Goal: Use online tool/utility: Utilize a website feature to perform a specific function

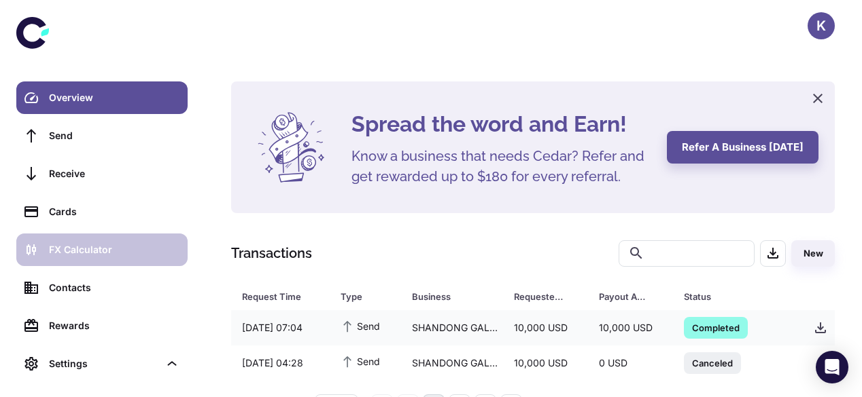
click at [103, 245] on div "FX Calculator" at bounding box center [114, 250] width 130 height 15
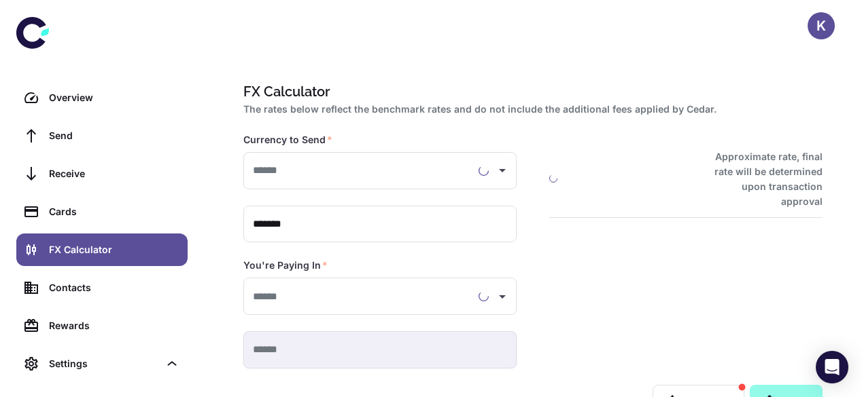
type input "**********"
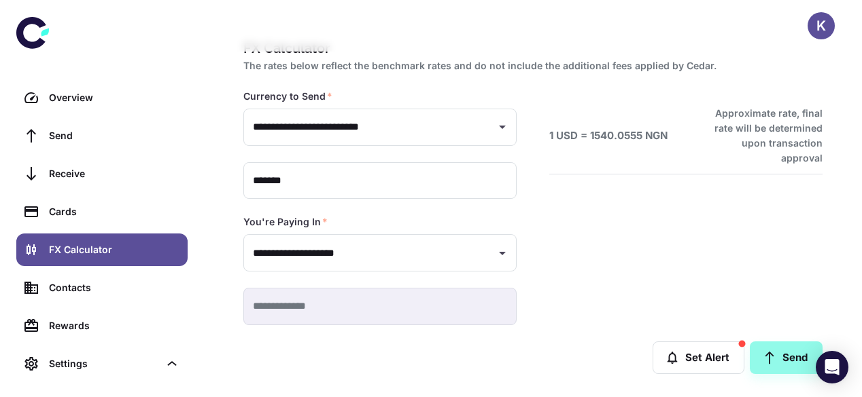
scroll to position [47, 0]
